Goal: Task Accomplishment & Management: Use online tool/utility

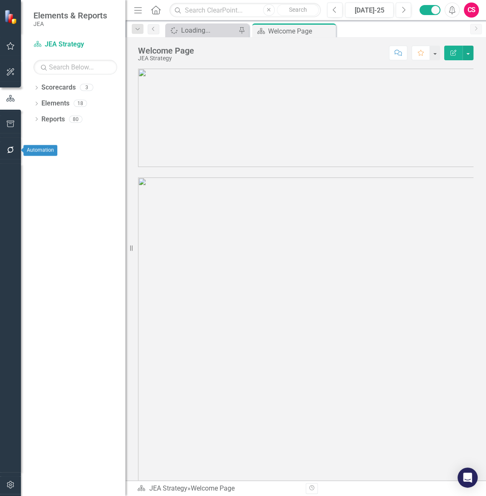
click at [8, 151] on icon "button" at bounding box center [10, 149] width 7 height 7
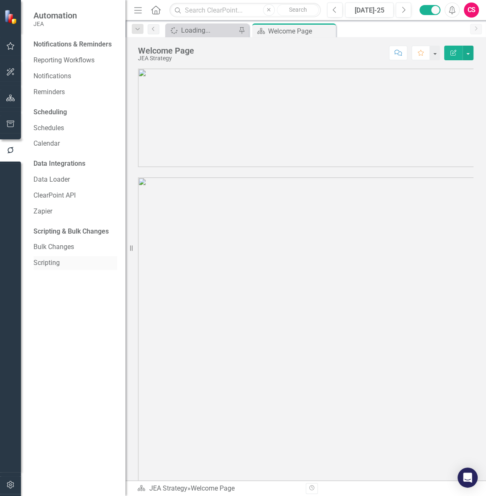
click at [55, 260] on link "Scripting" at bounding box center [75, 263] width 84 height 10
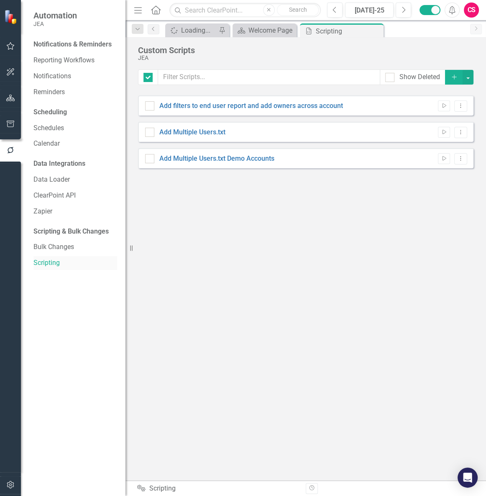
checkbox input "false"
click at [449, 73] on button "Add" at bounding box center [454, 77] width 18 height 15
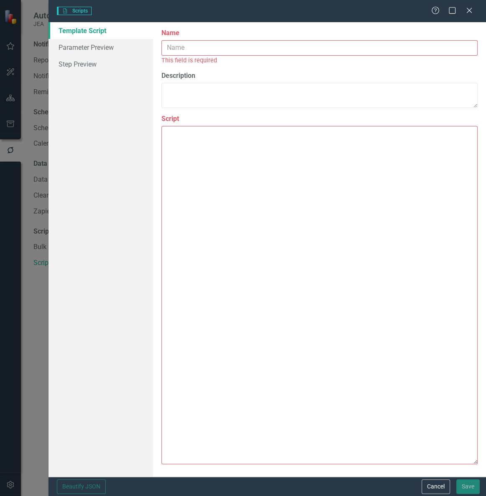
click at [200, 152] on textarea "Script" at bounding box center [319, 295] width 316 height 338
click at [202, 47] on input "Name" at bounding box center [319, 47] width 316 height 15
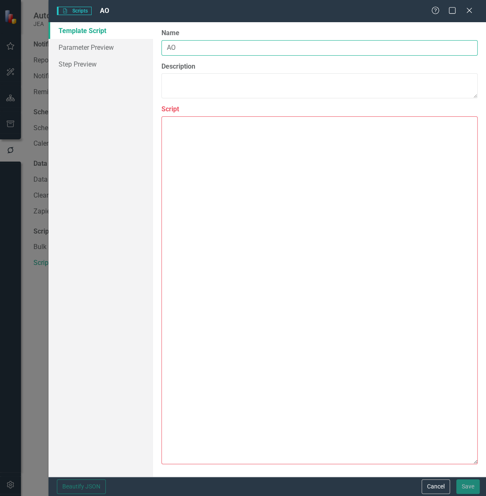
type input "AO"
click at [202, 209] on textarea "Script" at bounding box center [319, 290] width 316 height 348
paste textarea "{ "Comments": { "Recommended Name": "Set Opportunity Start and End Dates Based …"
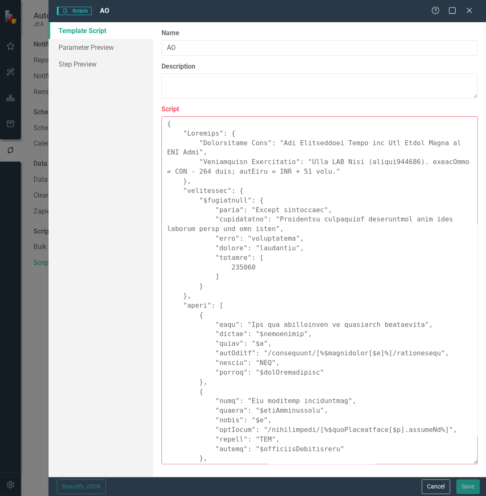
scroll to position [400, 0]
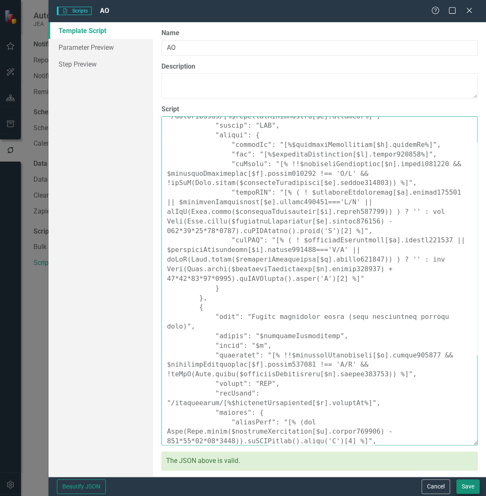
type textarea "{ "Comments": { "Recommended Name": "Set Opportunity Start and End Dates Based …"
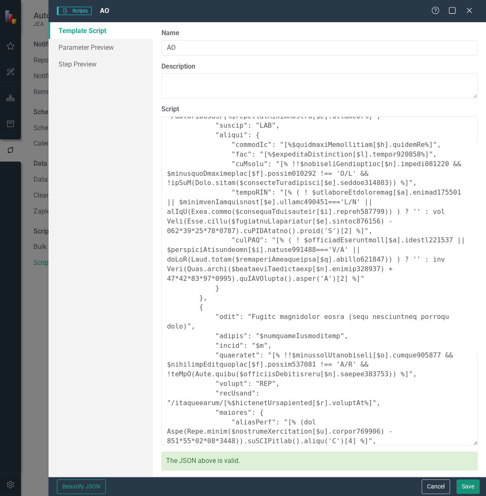
click at [475, 483] on button "Save" at bounding box center [467, 486] width 23 height 15
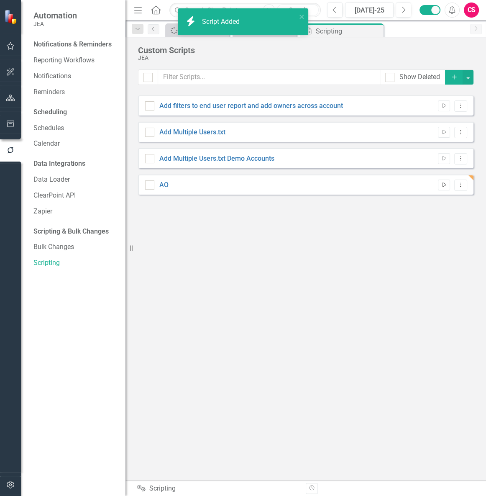
click at [445, 184] on icon "Run Script" at bounding box center [444, 184] width 6 height 5
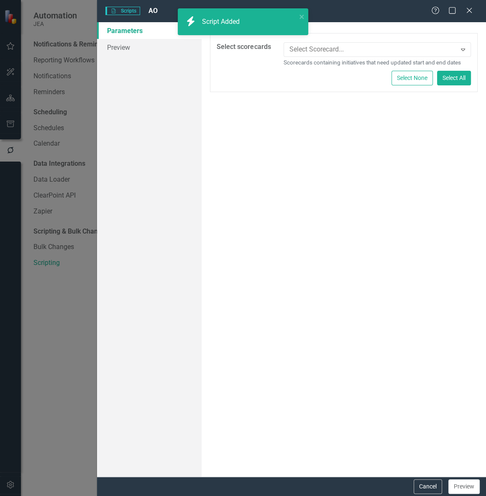
drag, startPoint x: 469, startPoint y: 10, endPoint x: 435, endPoint y: 20, distance: 34.7
click at [469, 10] on icon "Close" at bounding box center [469, 10] width 8 height 7
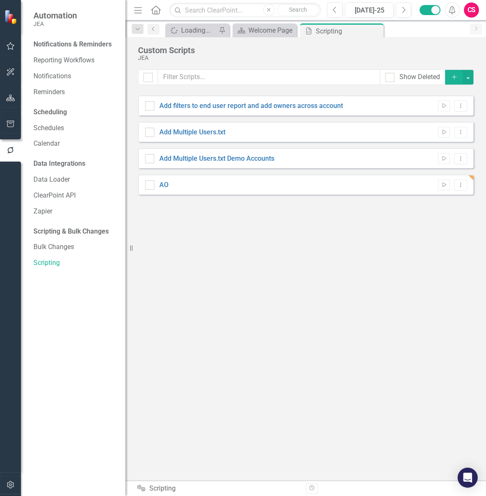
click at [16, 98] on button "button" at bounding box center [10, 99] width 19 height 18
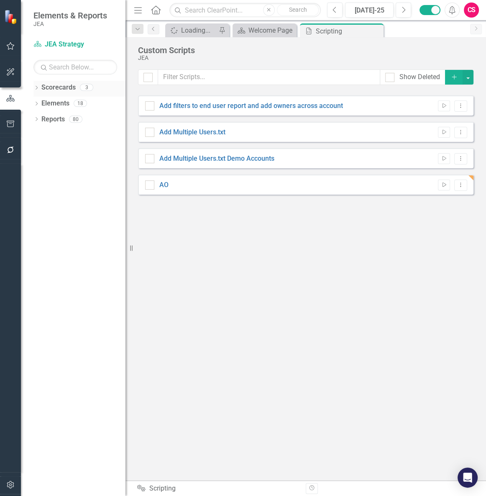
click at [52, 88] on link "Scorecards" at bounding box center [58, 88] width 34 height 10
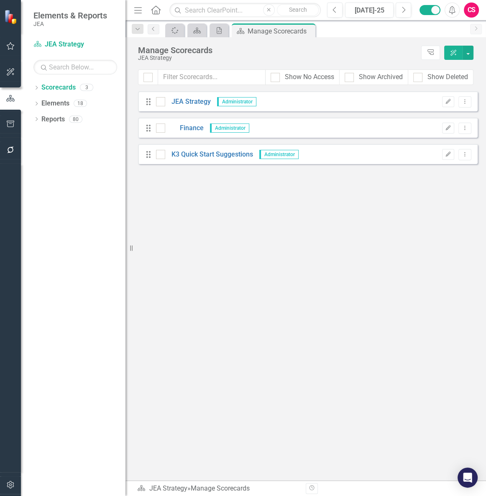
click at [471, 14] on div "CS" at bounding box center [471, 10] width 15 height 15
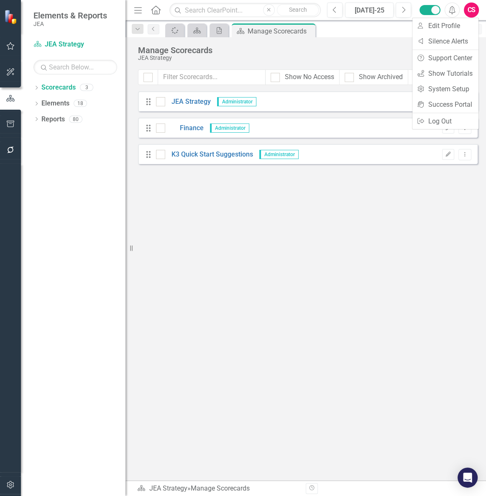
click at [12, 153] on button "button" at bounding box center [10, 150] width 19 height 18
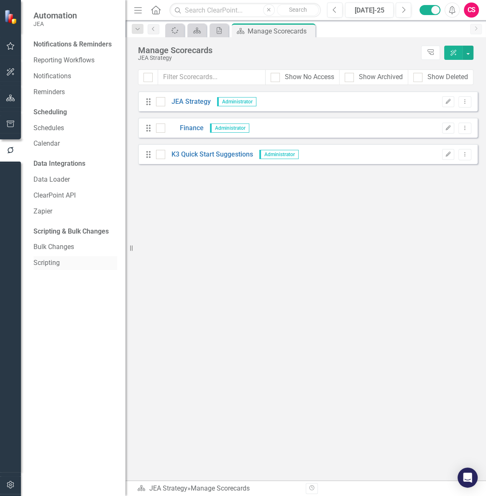
click at [51, 267] on link "Scripting" at bounding box center [75, 263] width 84 height 10
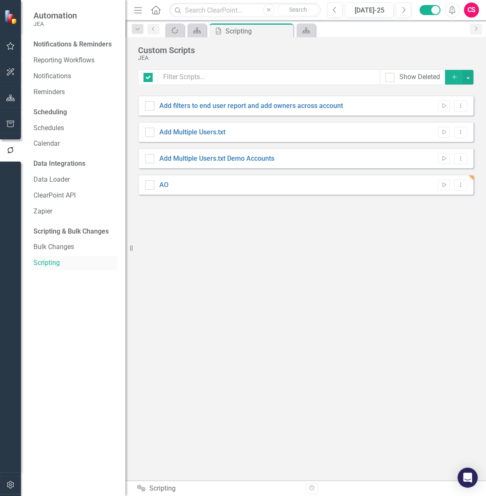
checkbox input "false"
click at [461, 184] on icon "Dropdown Menu" at bounding box center [460, 184] width 7 height 5
click at [432, 245] on link "Trash Delete Script" at bounding box center [433, 244] width 67 height 15
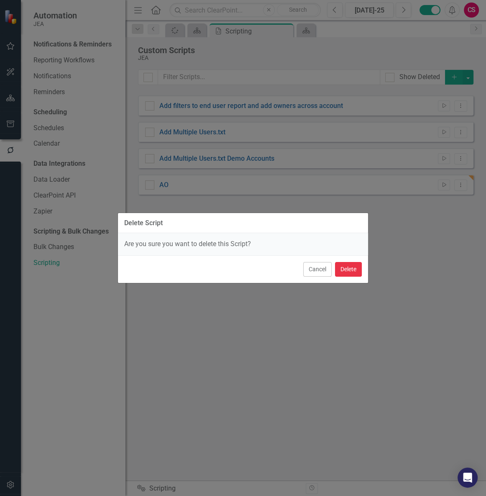
click at [336, 270] on button "Delete" at bounding box center [348, 269] width 27 height 15
